Goal: Task Accomplishment & Management: Manage account settings

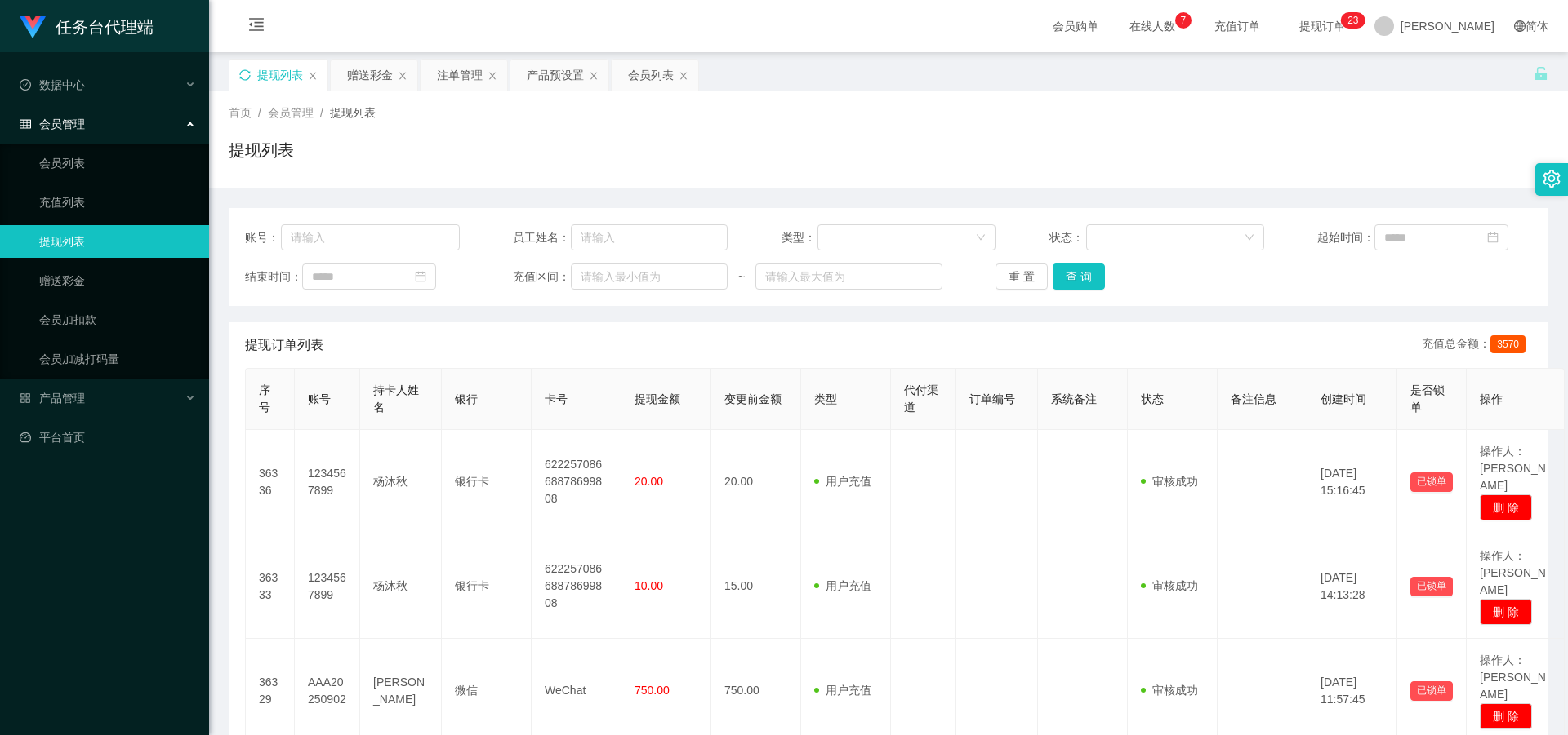
click at [247, 73] on icon "图标: sync" at bounding box center [245, 76] width 12 height 12
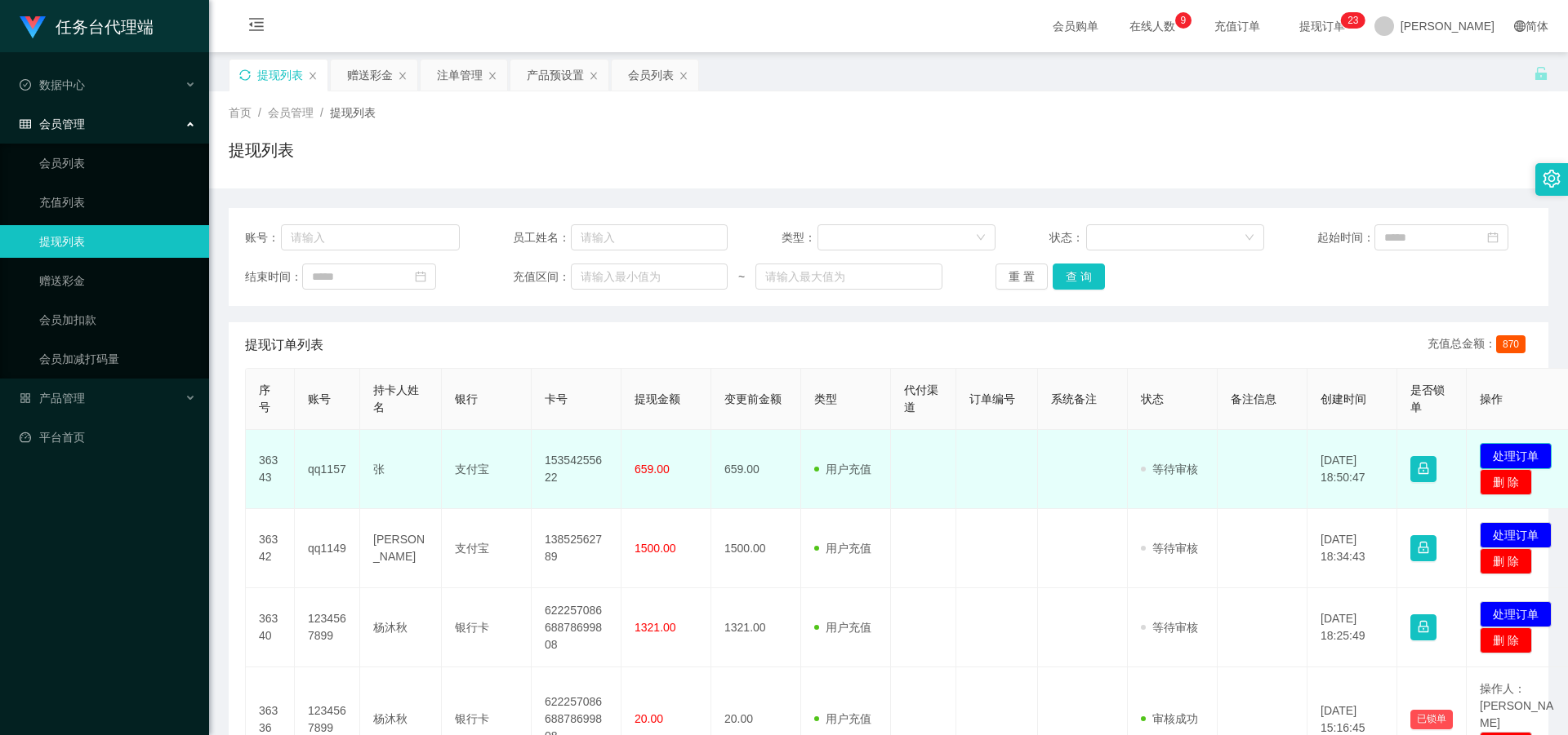
click at [1501, 451] on button "处理订单" at bounding box center [1516, 456] width 72 height 26
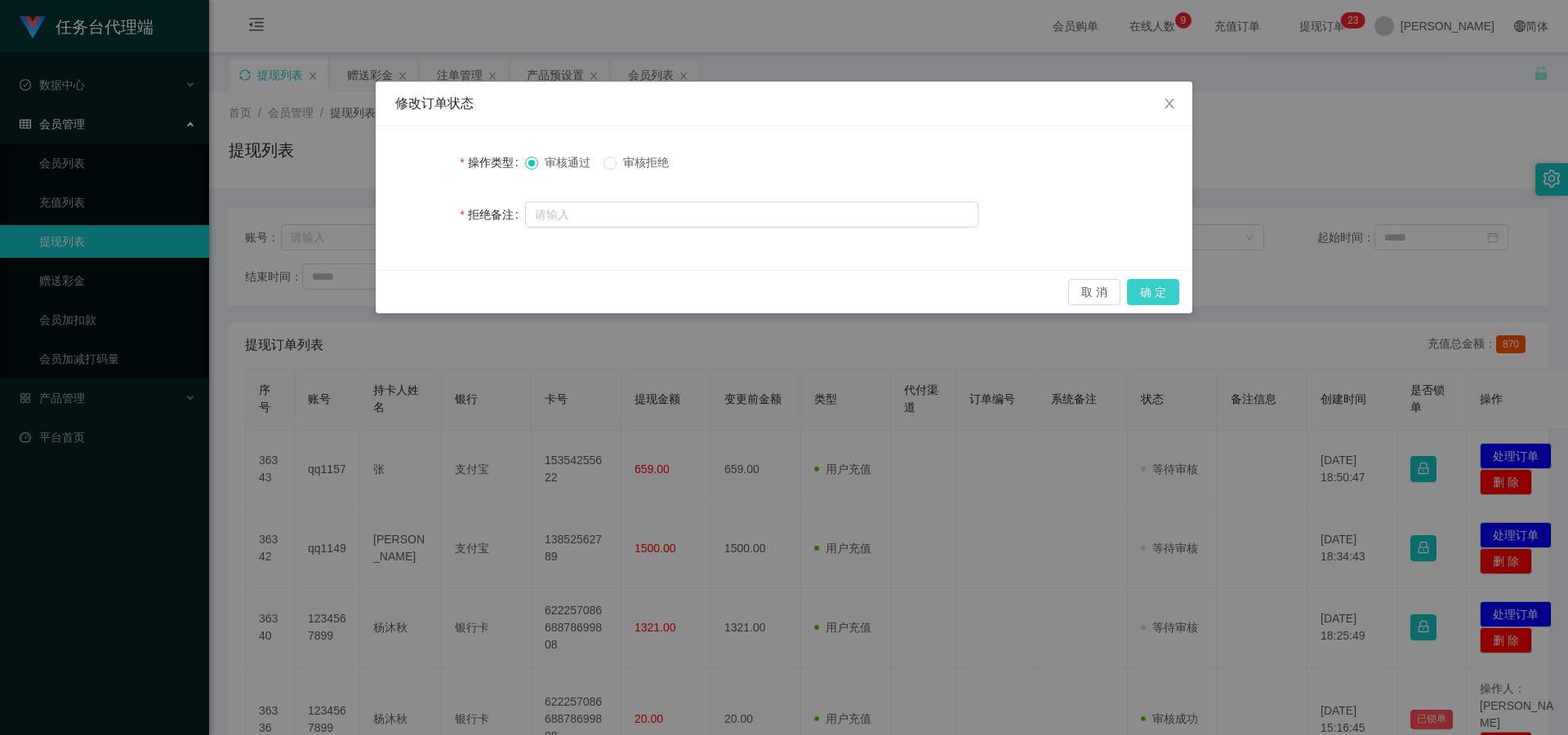
click at [1154, 300] on button "确 定" at bounding box center [1153, 291] width 52 height 26
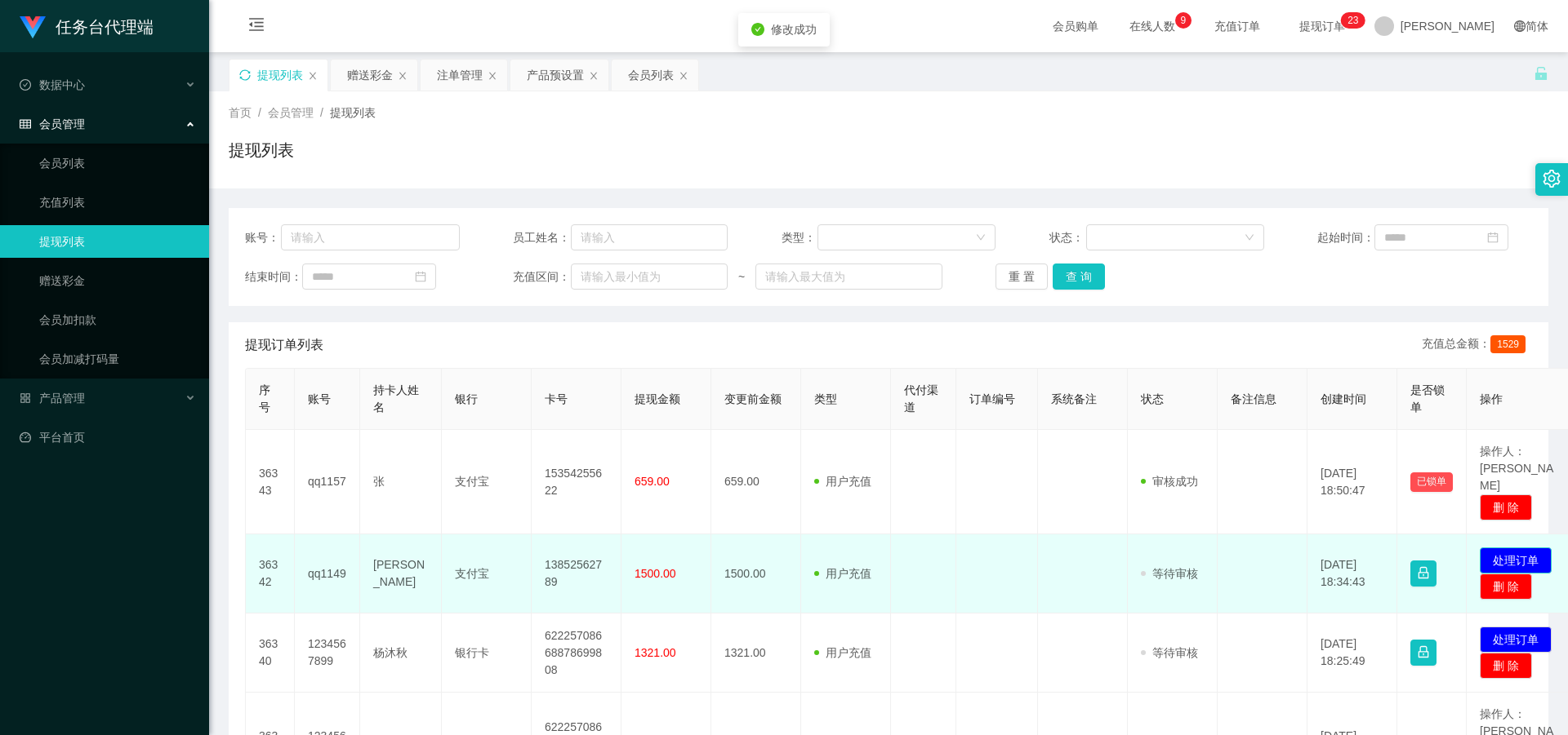
click at [1497, 548] on button "处理订单" at bounding box center [1516, 560] width 72 height 26
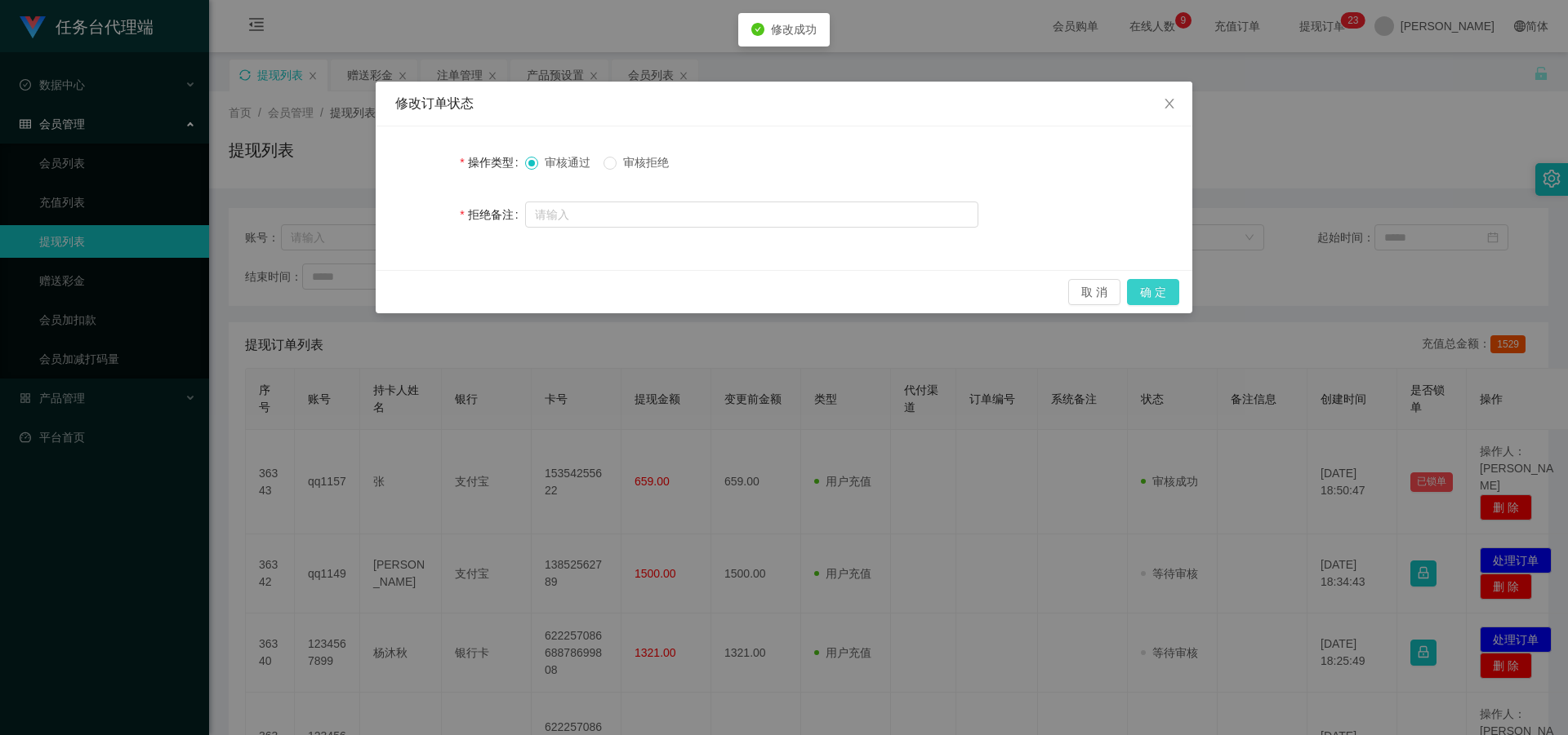
click at [1166, 286] on button "确 定" at bounding box center [1153, 291] width 52 height 26
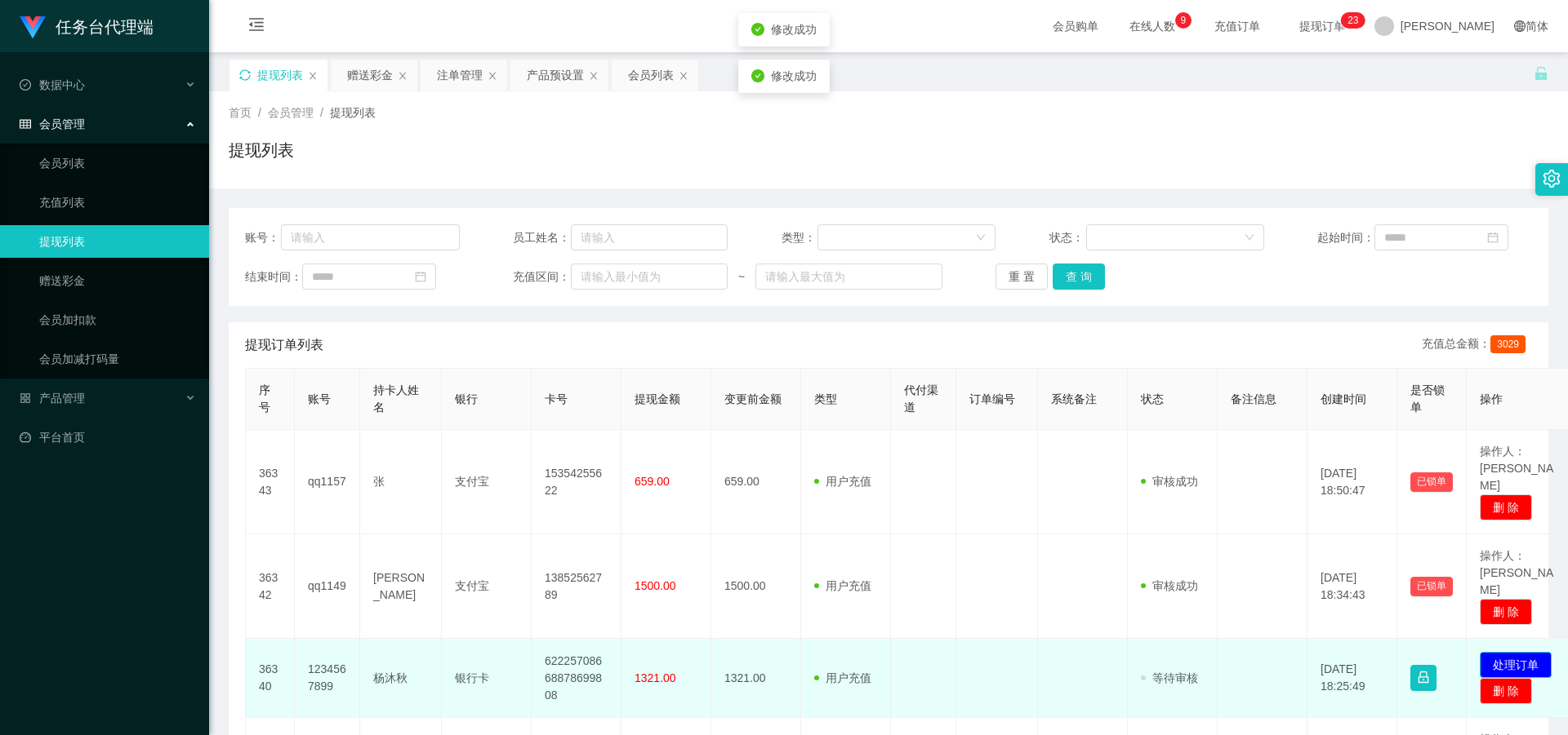
click at [1502, 652] on button "处理订单" at bounding box center [1516, 664] width 72 height 26
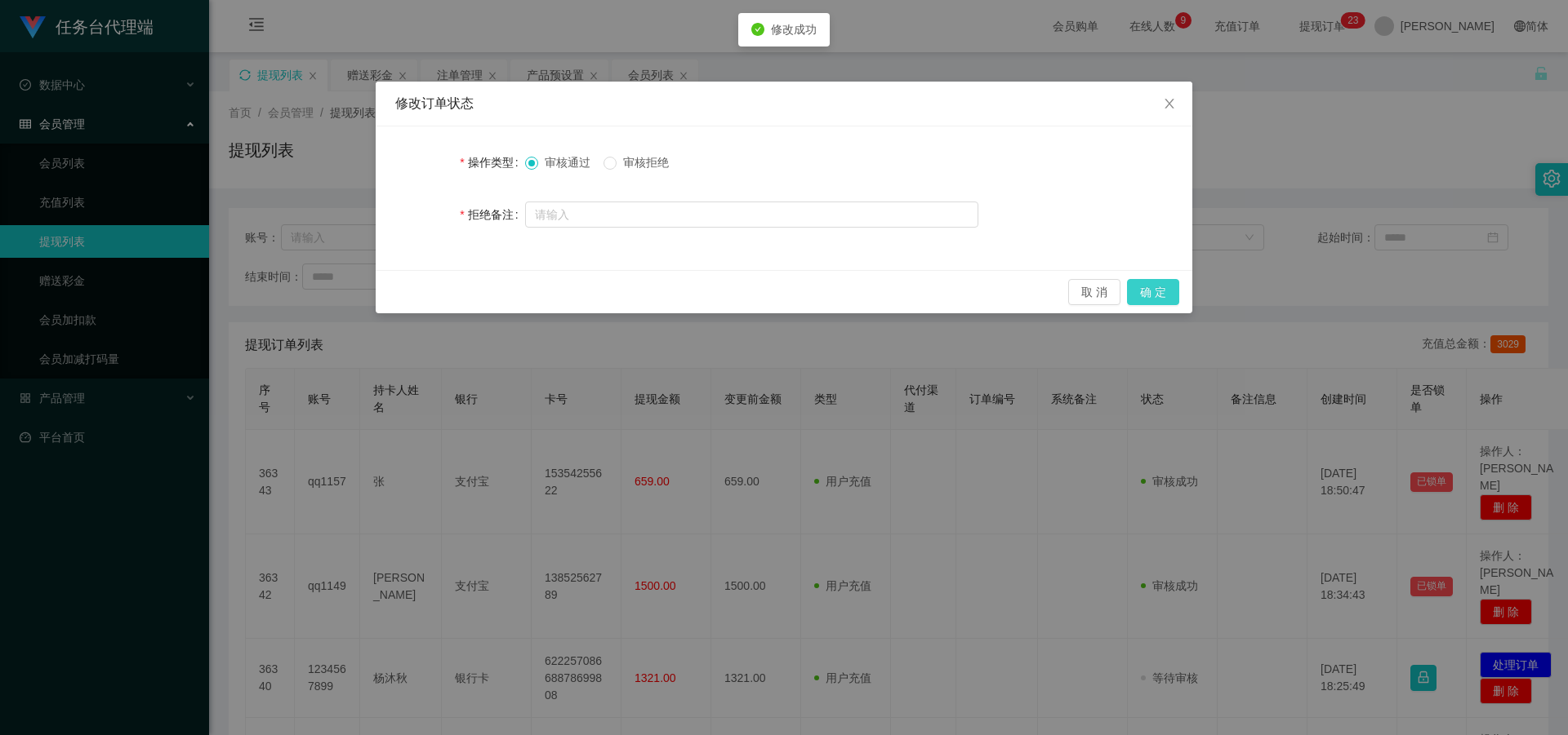
click at [1137, 294] on button "确 定" at bounding box center [1153, 291] width 52 height 26
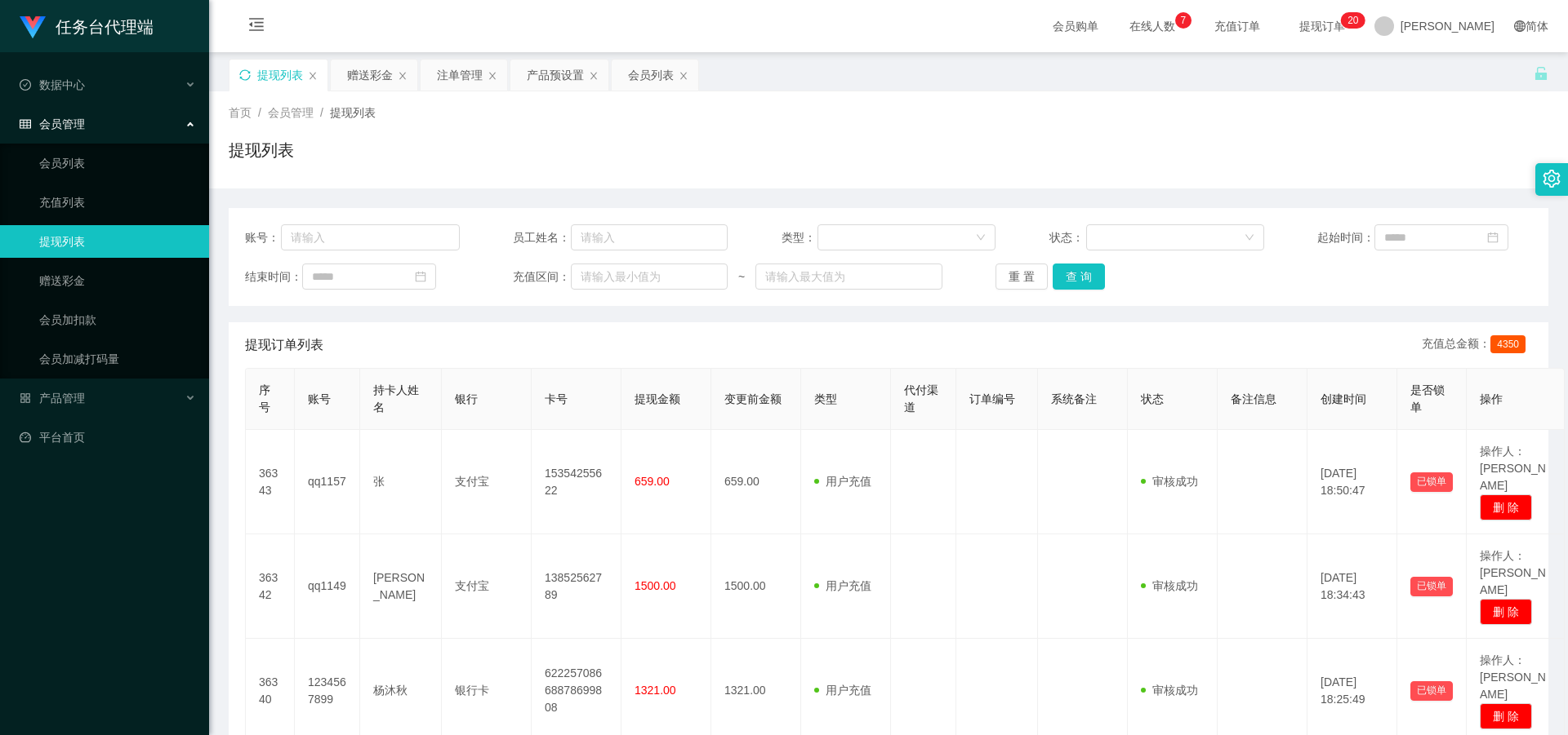
click at [251, 80] on div "提现列表" at bounding box center [278, 75] width 98 height 31
click at [244, 77] on icon "图标: sync" at bounding box center [245, 76] width 12 height 12
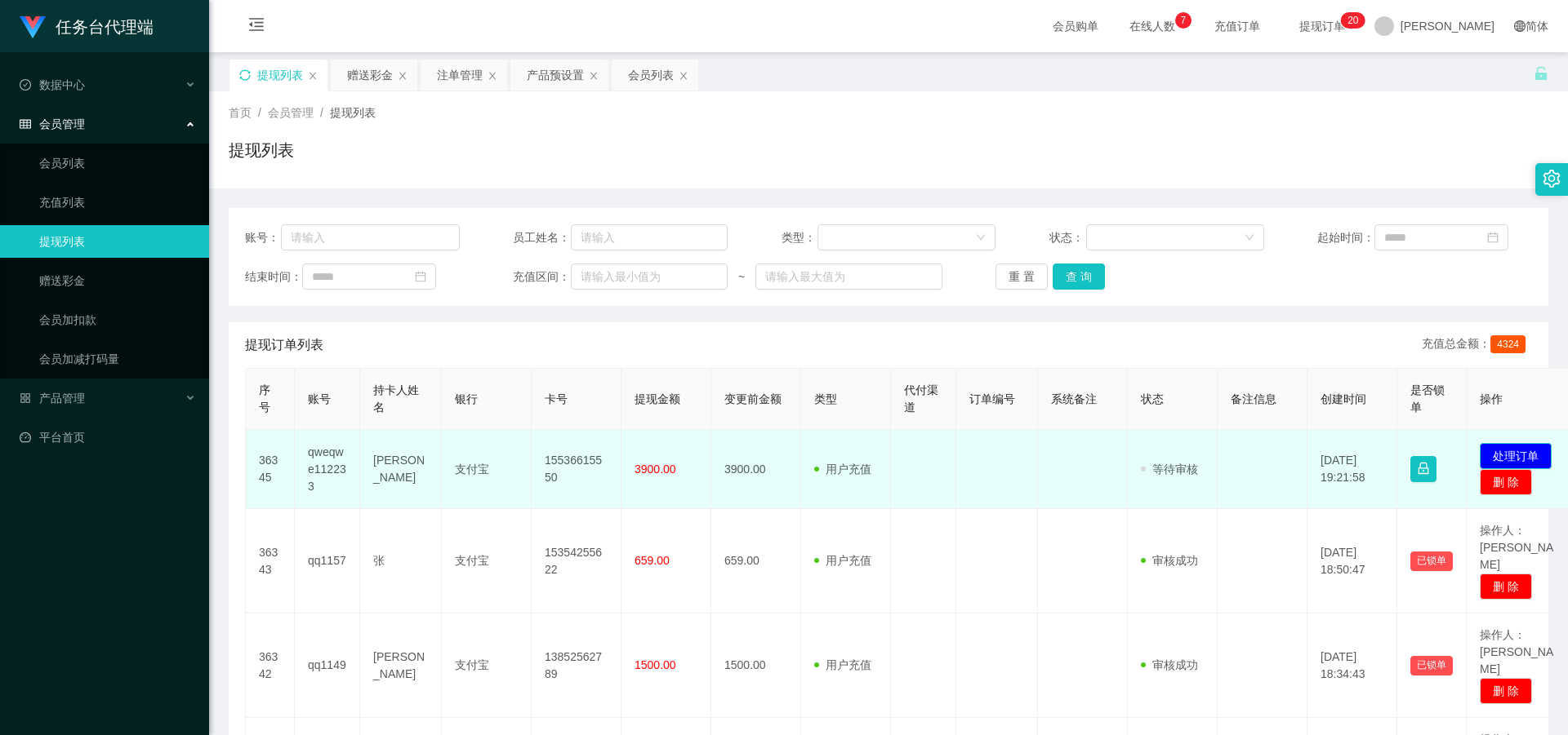
click at [1504, 448] on button "处理订单" at bounding box center [1516, 456] width 72 height 26
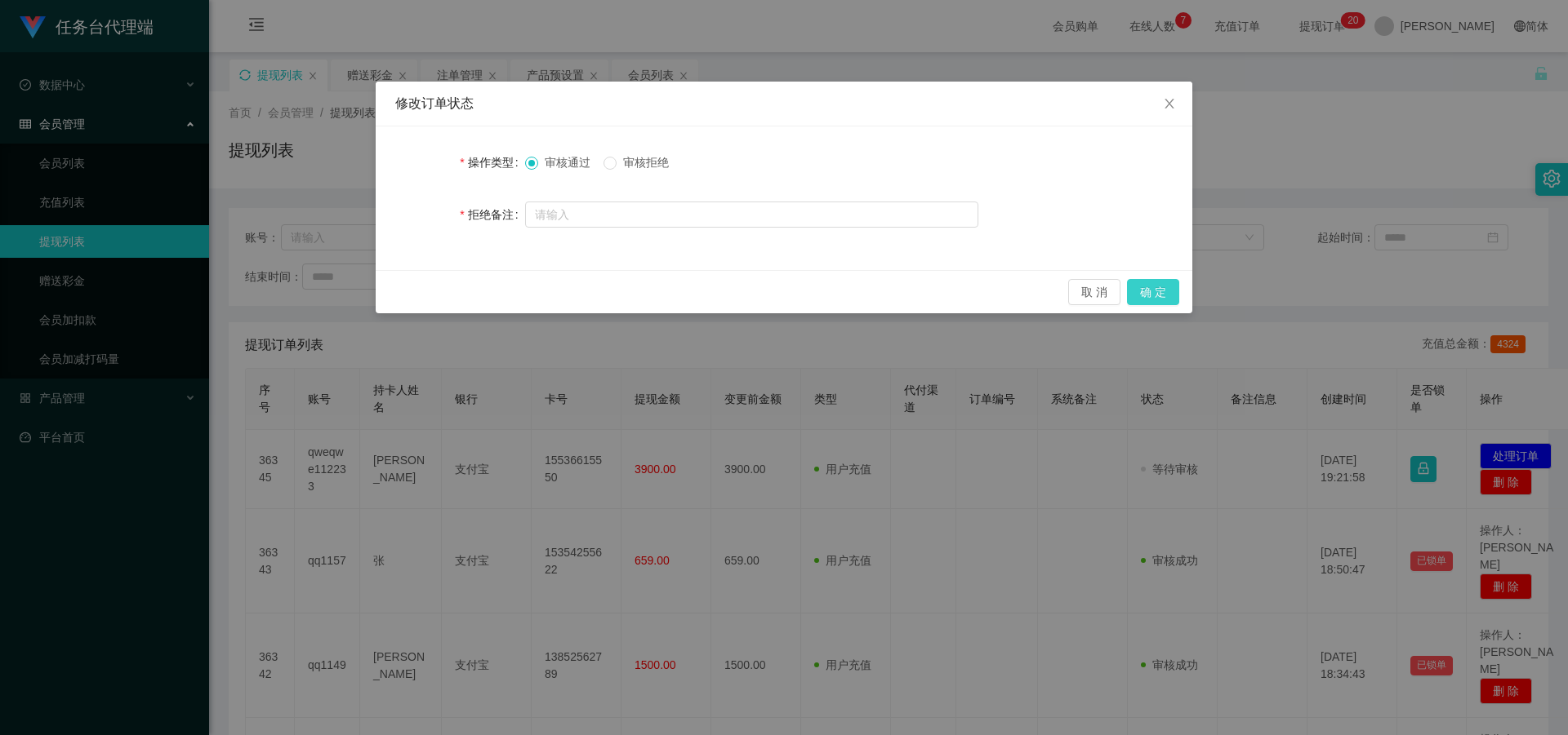
click at [1160, 289] on button "确 定" at bounding box center [1153, 291] width 52 height 26
